Goal: Task Accomplishment & Management: Manage account settings

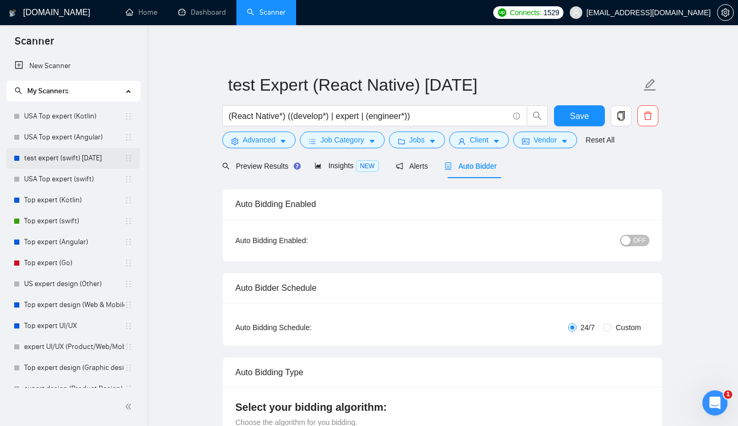
click at [52, 158] on link "test expert (swift) [DATE]" at bounding box center [74, 158] width 100 height 21
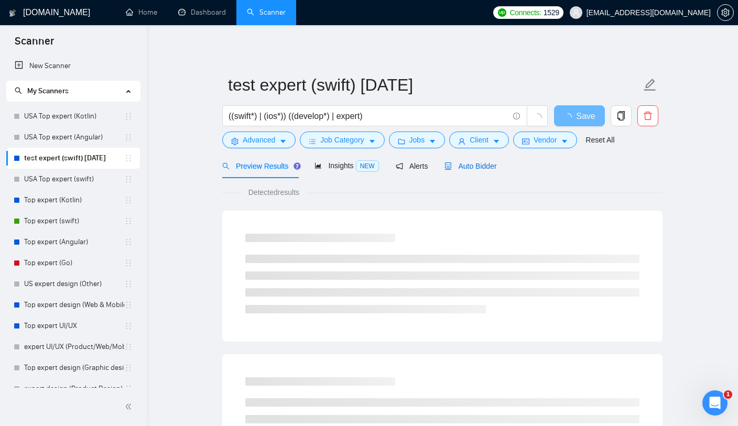
click at [456, 164] on span "Auto Bidder" at bounding box center [471, 166] width 52 height 8
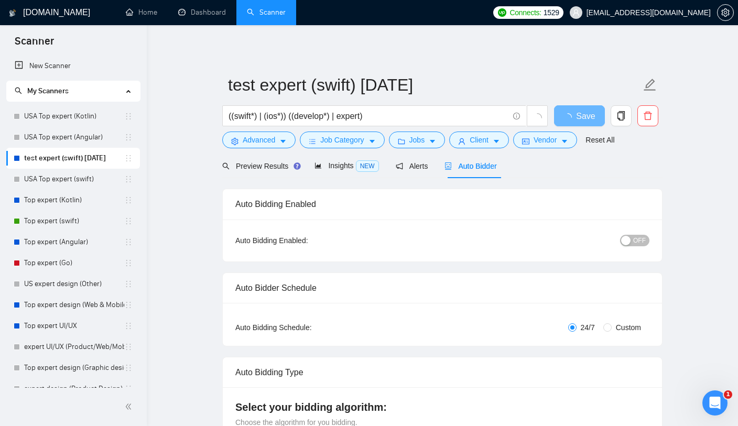
click at [633, 239] on button "OFF" at bounding box center [634, 241] width 29 height 12
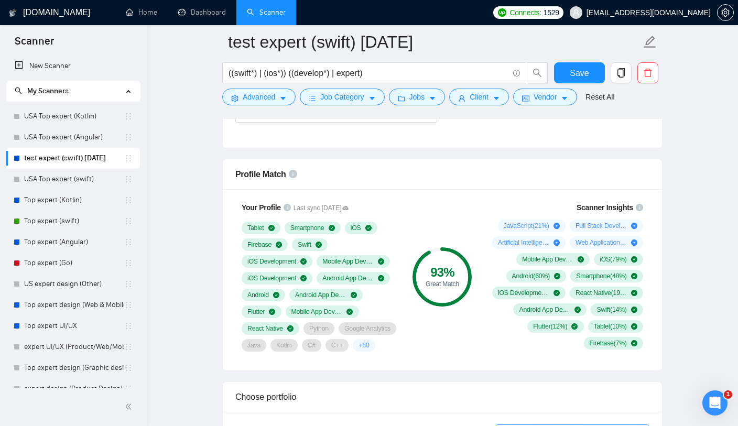
scroll to position [570, 0]
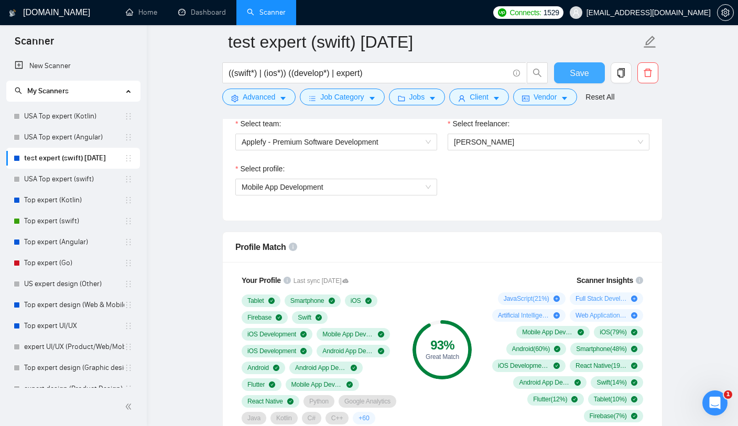
click at [576, 72] on span "Save" at bounding box center [579, 73] width 19 height 13
click at [571, 78] on span "Save" at bounding box center [579, 73] width 19 height 13
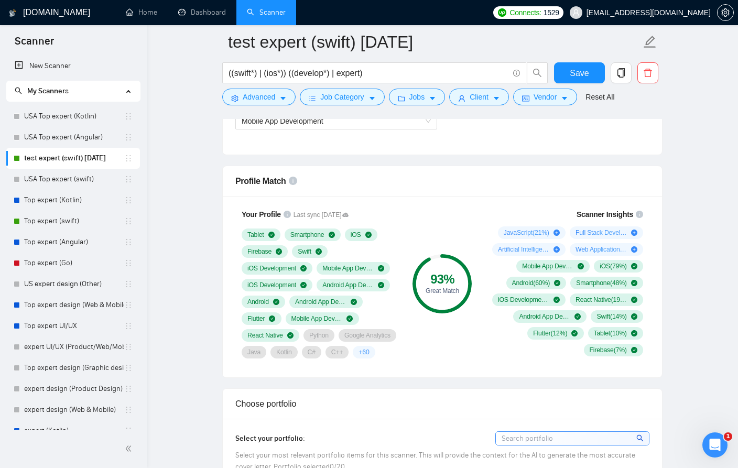
scroll to position [637, 0]
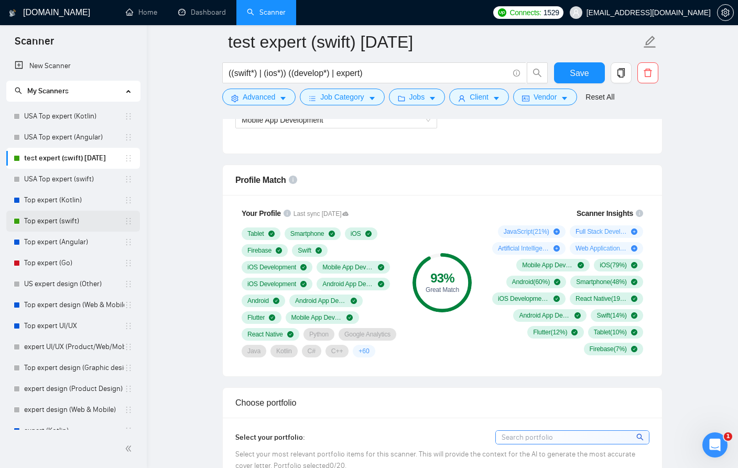
click at [85, 229] on link "Top expert (swift)" at bounding box center [74, 221] width 100 height 21
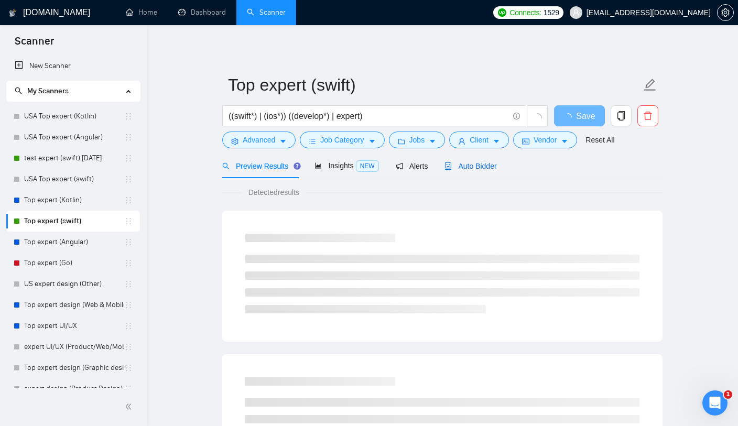
click at [450, 169] on icon "robot" at bounding box center [449, 166] width 6 height 7
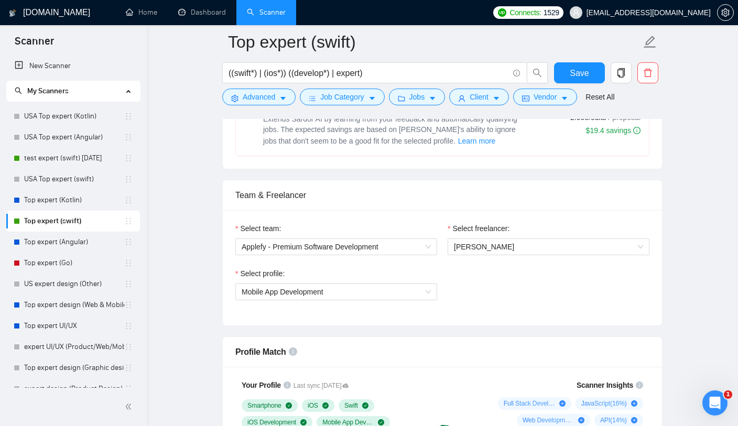
scroll to position [461, 0]
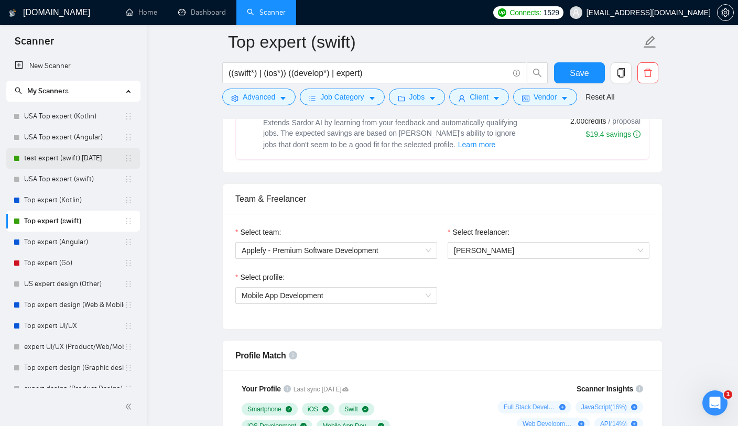
click at [58, 160] on link "test expert (swift) [DATE]" at bounding box center [74, 158] width 100 height 21
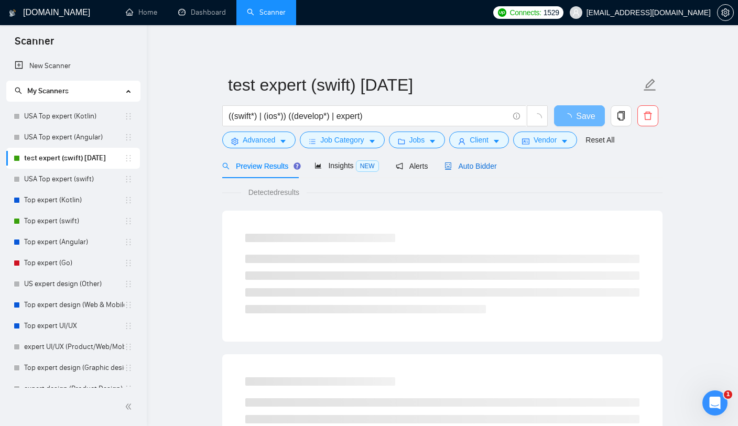
click at [458, 167] on span "Auto Bidder" at bounding box center [471, 166] width 52 height 8
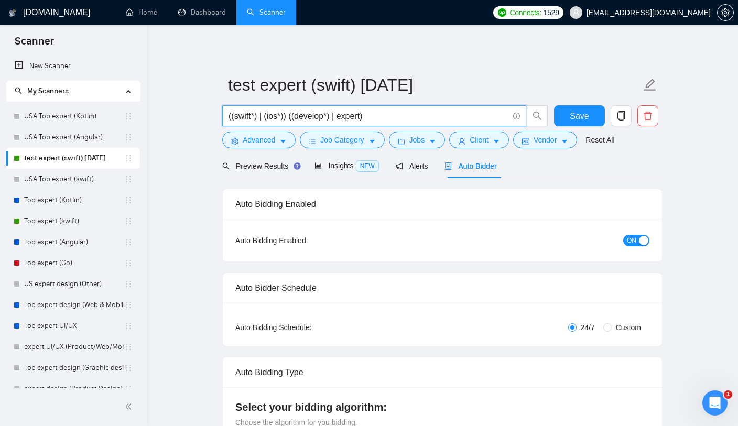
drag, startPoint x: 335, startPoint y: 117, endPoint x: 351, endPoint y: 117, distance: 16.3
click at [351, 117] on input "((swift*) | (ios*)) ((develop*) | expert)" at bounding box center [369, 116] width 280 height 13
paste input "(develop*)"
type input "((swift*) | (ios*)) ((develop*) | expert | engineer)"
click at [567, 114] on icon "loading" at bounding box center [568, 117] width 8 height 8
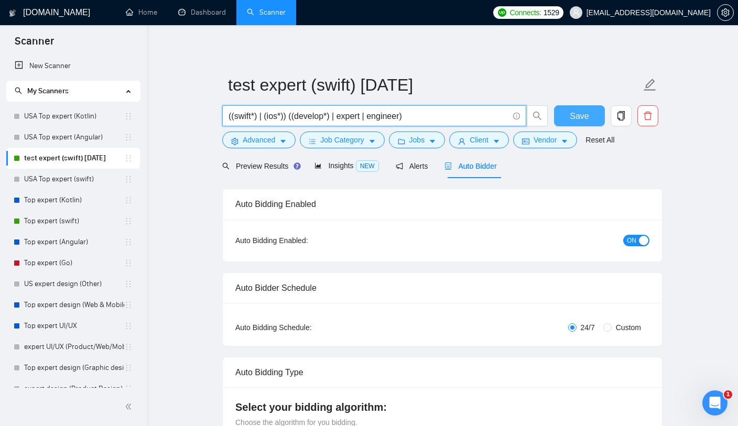
click at [365, 119] on input "((swift*) | (ios*)) ((develop*) | expert | engineer)" at bounding box center [369, 116] width 280 height 13
click at [591, 120] on button "Save" at bounding box center [579, 115] width 51 height 21
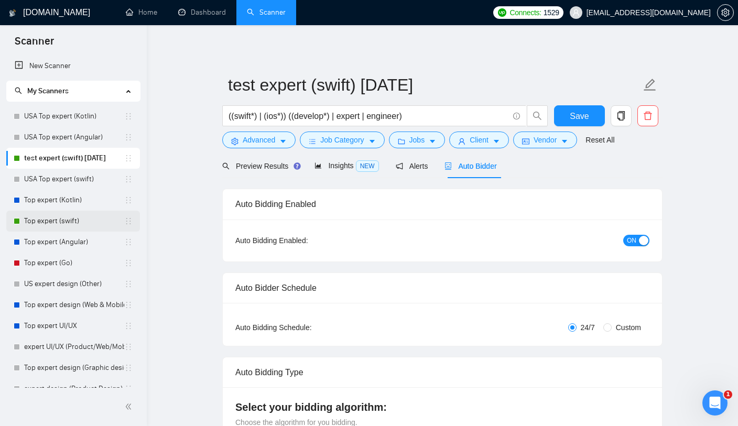
click at [67, 221] on link "Top expert (swift)" at bounding box center [74, 221] width 100 height 21
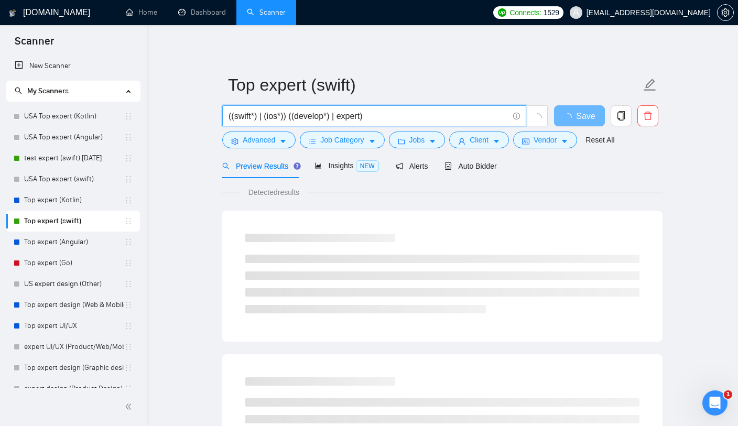
click at [403, 120] on input "((swift*) | (ios*)) ((develop*) | expert)" at bounding box center [369, 116] width 280 height 13
paste input "| engineer)"
type input "((swift*) | (ios*)) ((develop*) | expert | engineer)"
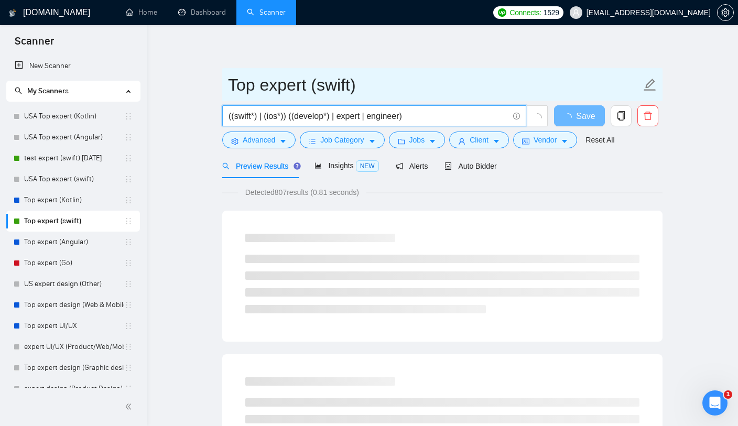
drag, startPoint x: 403, startPoint y: 115, endPoint x: 471, endPoint y: 87, distance: 73.8
click at [0, 0] on html "Scanner New Scanner My Scanners [GEOGRAPHIC_DATA] Top expert ([GEOGRAPHIC_DATA]…" at bounding box center [369, 213] width 738 height 426
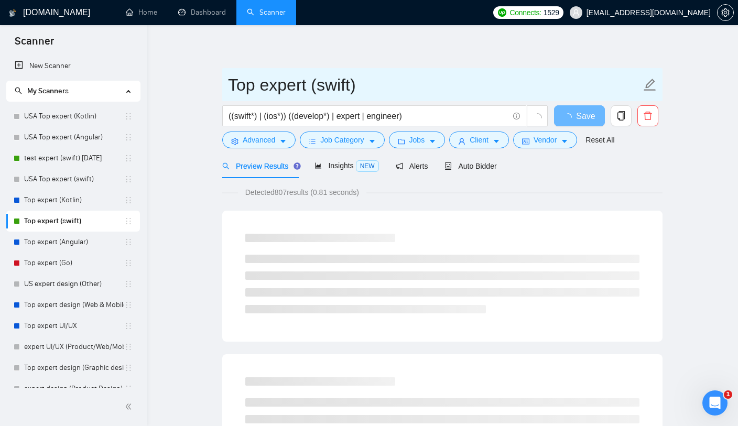
click at [471, 87] on input "Top expert (swift)" at bounding box center [434, 85] width 413 height 26
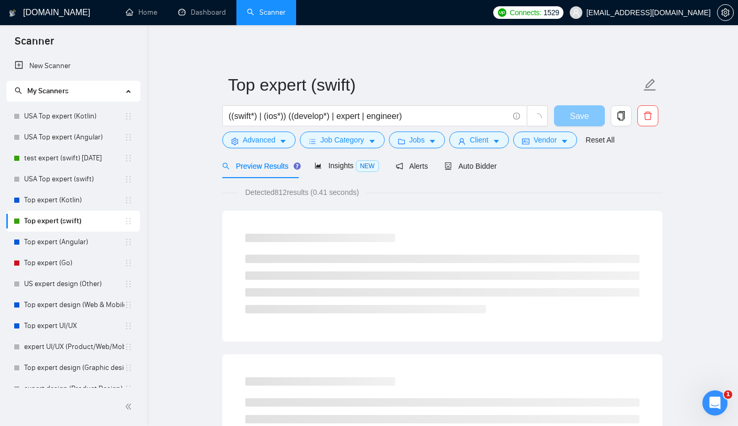
click at [575, 116] on button "Save" at bounding box center [579, 115] width 51 height 21
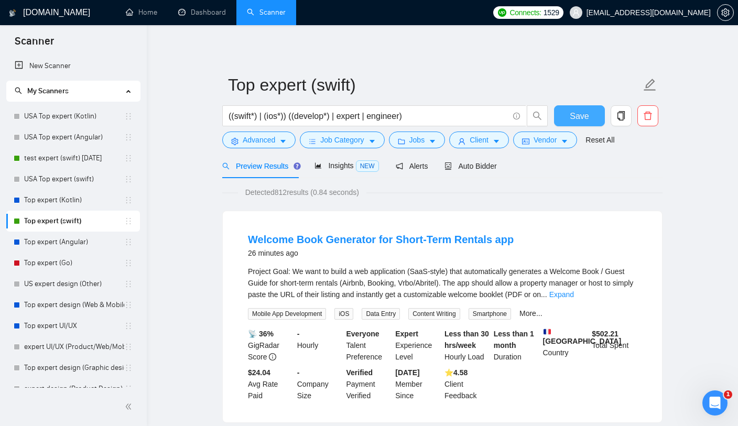
click at [575, 116] on span "Save" at bounding box center [579, 116] width 19 height 13
click at [39, 157] on link "test expert (swift) [DATE]" at bounding box center [74, 158] width 100 height 21
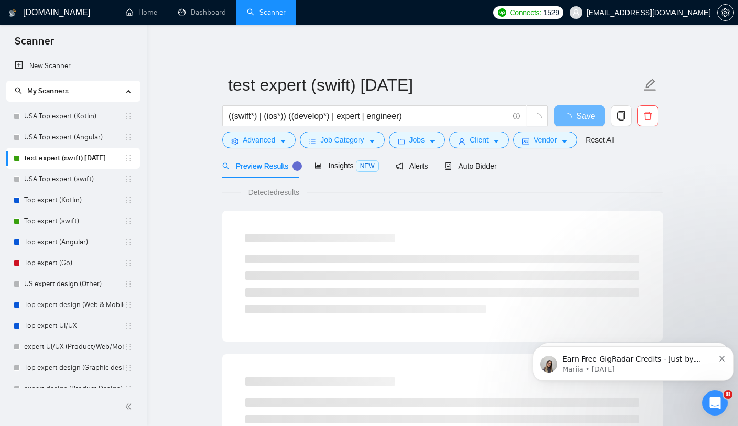
click at [717, 360] on div "Earn Free GigRadar Credits - Just by Sharing Your Story! 💬 Want more credits fo…" at bounding box center [634, 363] width 186 height 21
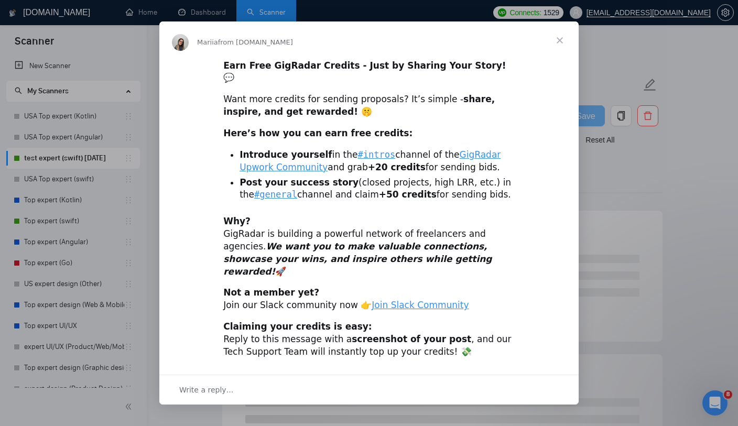
click at [567, 53] on span "Close" at bounding box center [560, 40] width 38 height 38
